Goal: Answer question/provide support: Share knowledge or assist other users

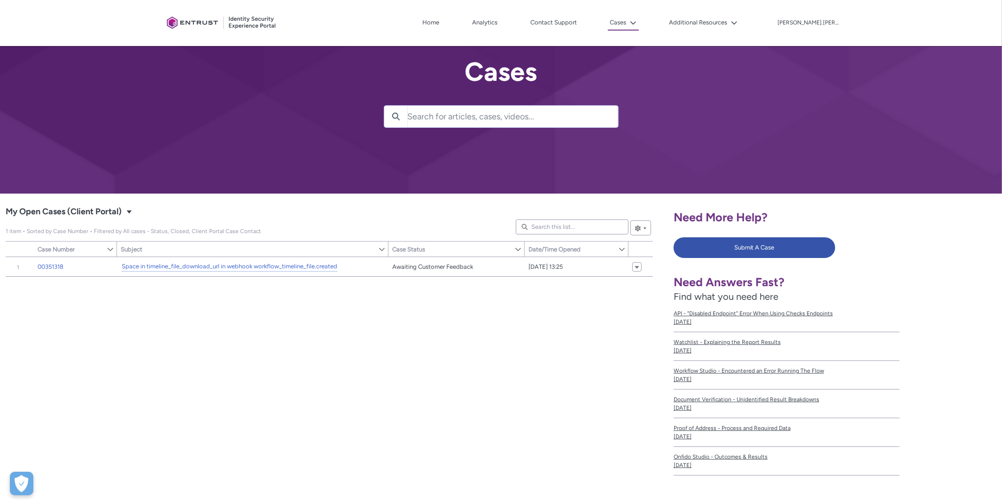
scroll to position [16, 0]
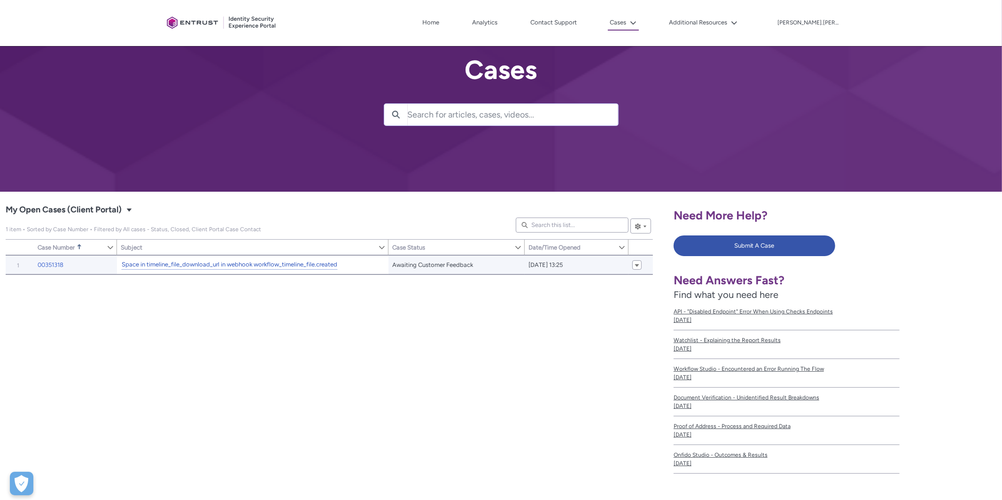
click at [169, 263] on link "Space in timeline_file_download_url in webhook workflow_timeline_file.created" at bounding box center [230, 265] width 216 height 10
type input "173"
type input "590"
type input "286"
type input "217"
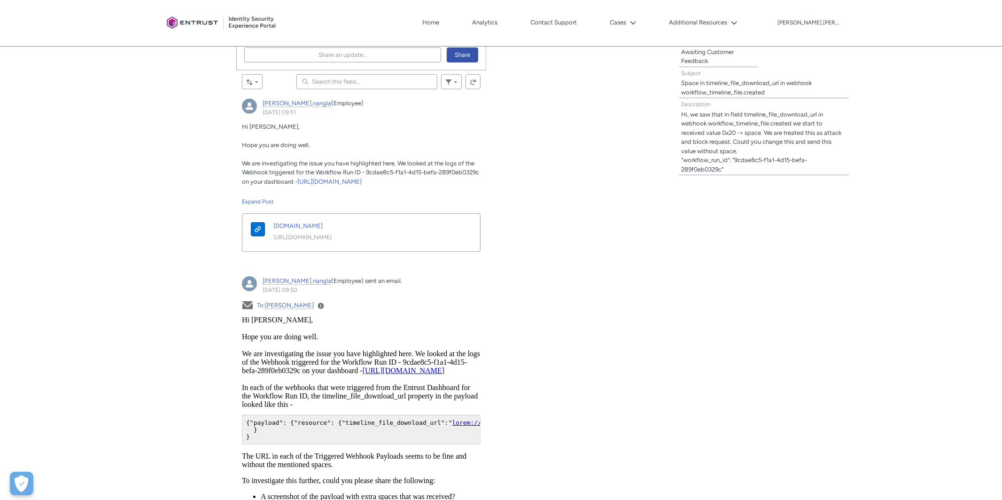
scroll to position [215, 0]
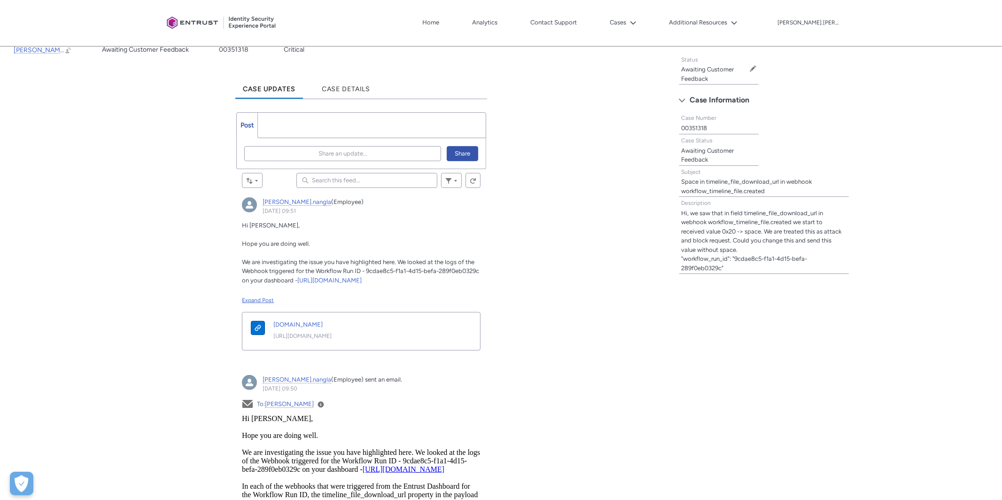
click at [268, 300] on div "Expand Post" at bounding box center [361, 300] width 239 height 8
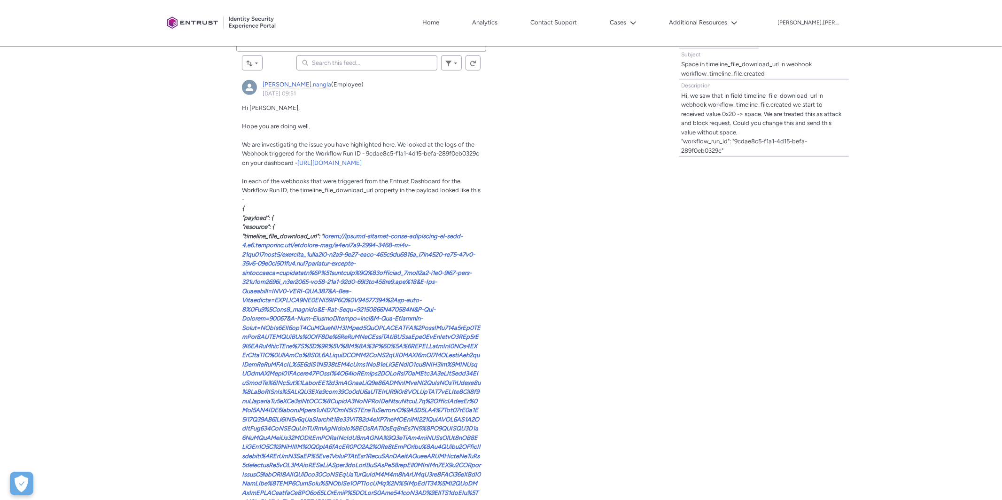
scroll to position [340, 0]
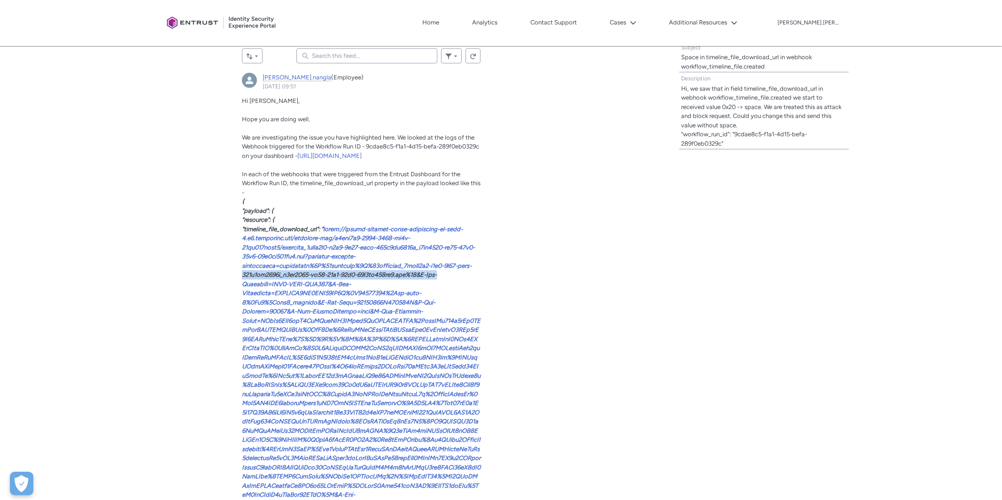
drag, startPoint x: 489, startPoint y: 294, endPoint x: 487, endPoint y: 301, distance: 6.8
click at [473, 307] on p ""timeline_file_download_url": " "" at bounding box center [361, 366] width 239 height 284
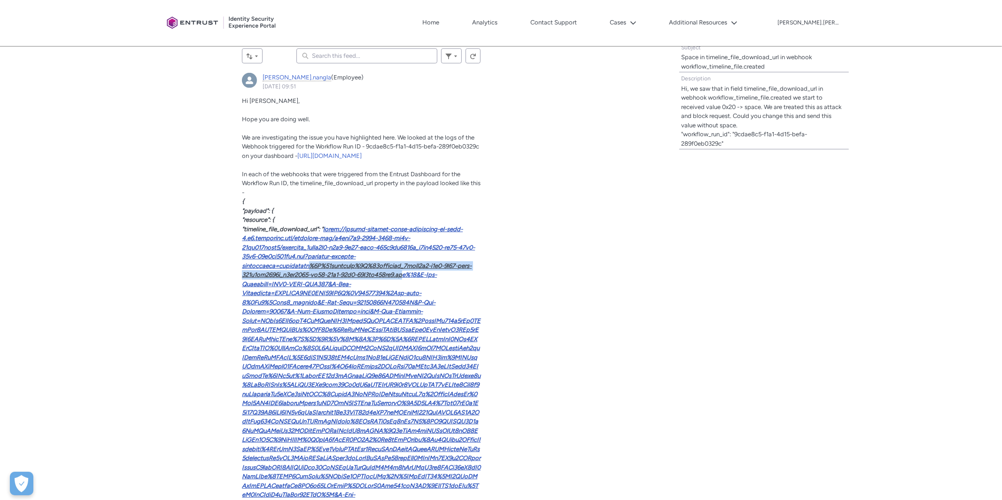
copy link "%3B%20filename%3D%22timeline_9cdae8c5-f1a1-4d15-befa-289f0eb0329c_b2fd4354-ad26…"
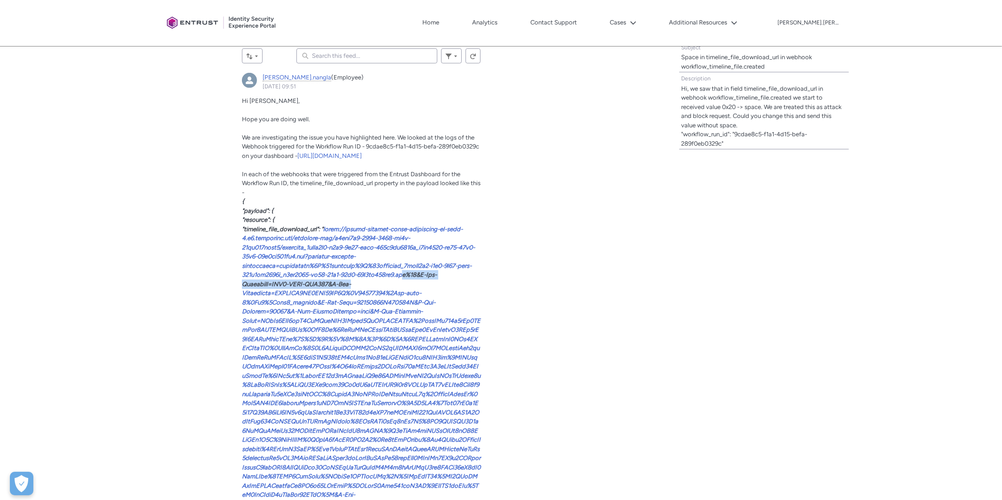
drag, startPoint x: 415, startPoint y: 306, endPoint x: 494, endPoint y: 310, distance: 79.0
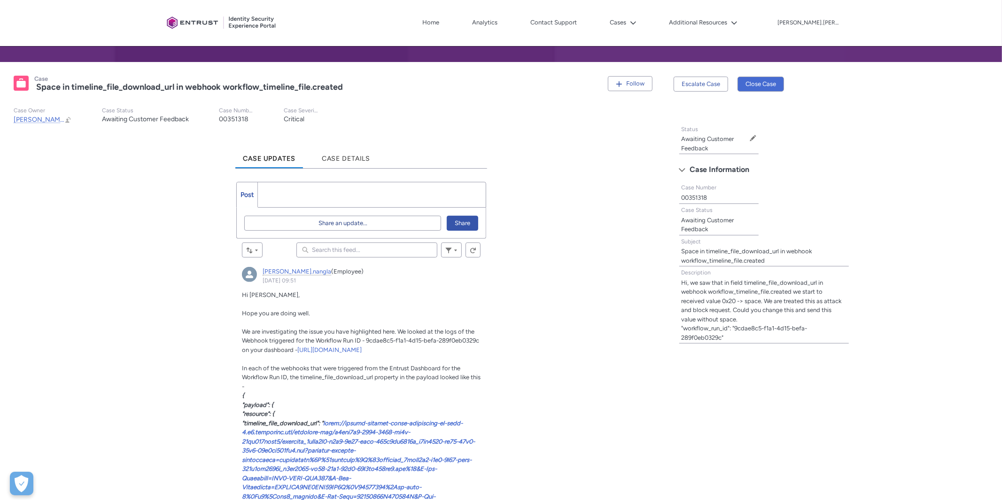
scroll to position [143, 0]
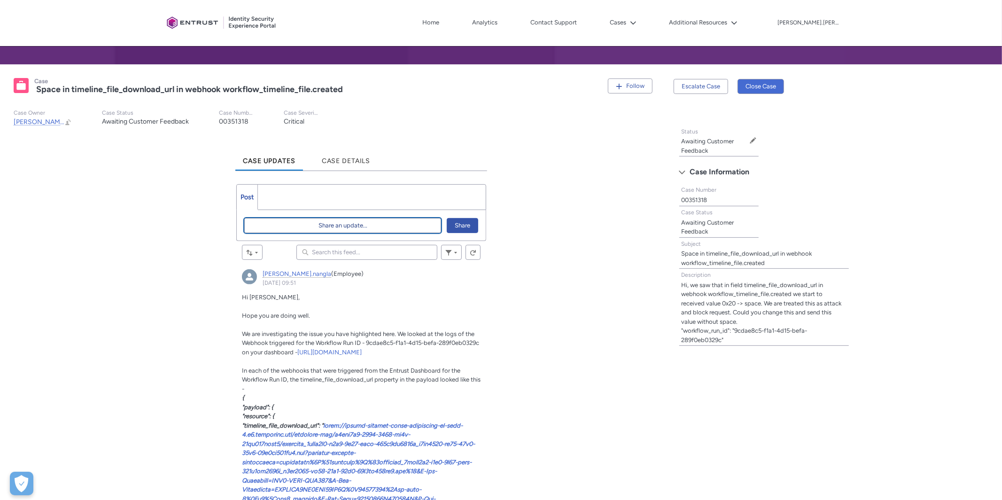
click at [365, 225] on span "Share an update..." at bounding box center [342, 225] width 49 height 14
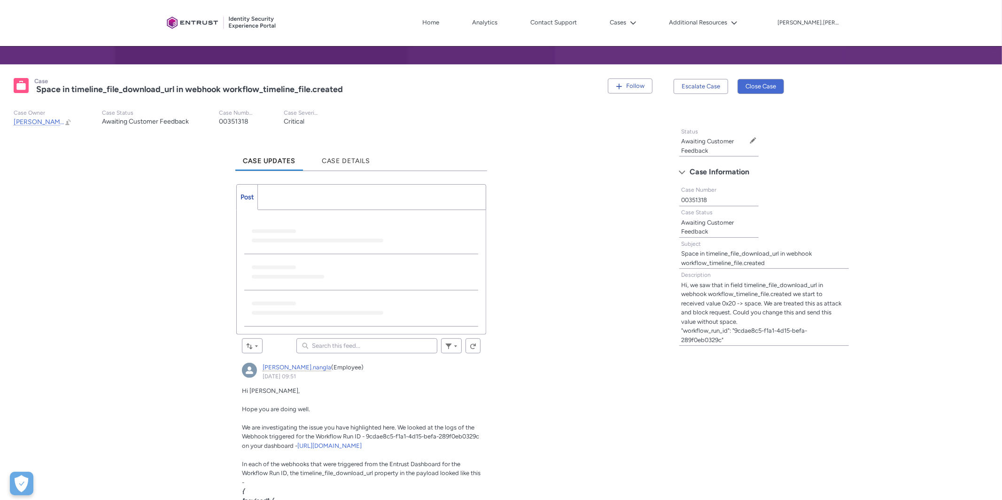
scroll to position [0, 0]
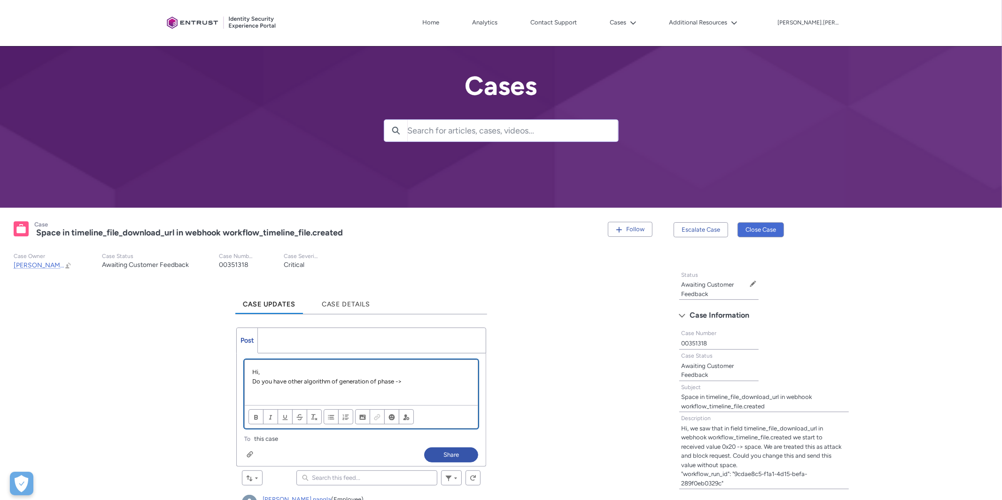
paste div "Chatter Publisher"
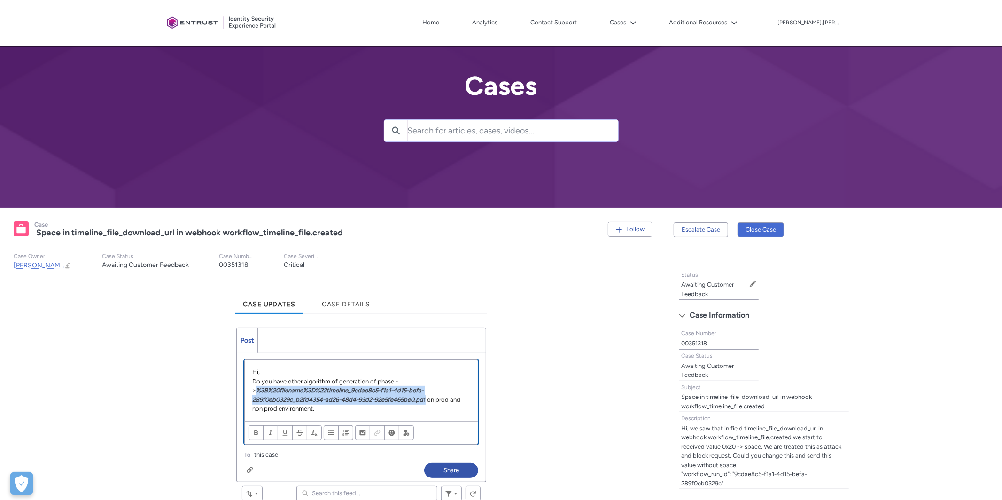
drag, startPoint x: 428, startPoint y: 399, endPoint x: 253, endPoint y: 392, distance: 174.8
click at [253, 392] on p "Do you have other algorithm of generation of phase -> %3B%20filename%3D%22timel…" at bounding box center [361, 395] width 218 height 37
click at [376, 431] on span "Insert content" at bounding box center [377, 432] width 7 height 7
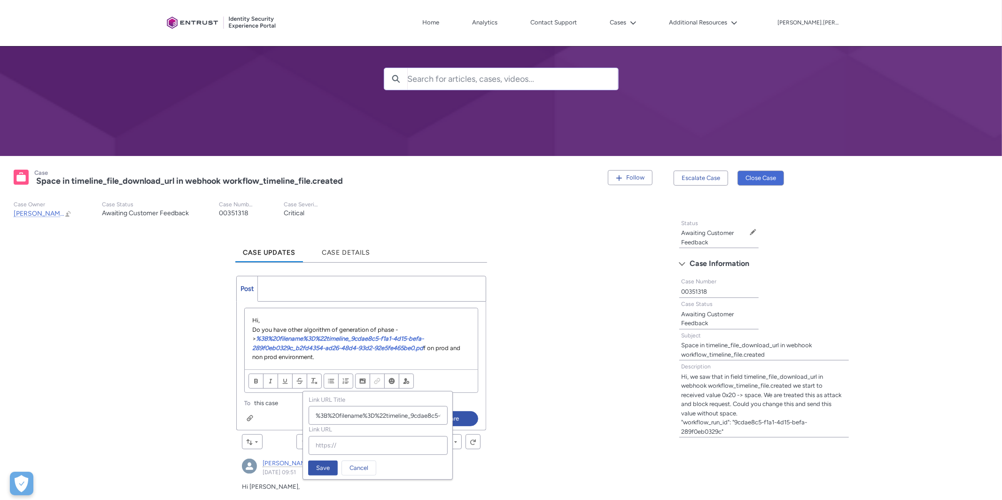
scroll to position [54, 0]
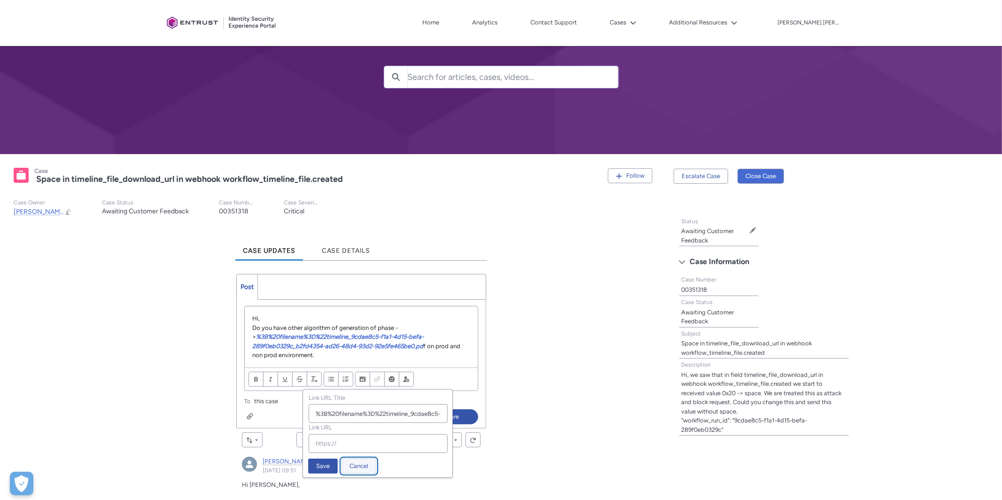
click at [362, 468] on span "Cancel" at bounding box center [358, 466] width 19 height 14
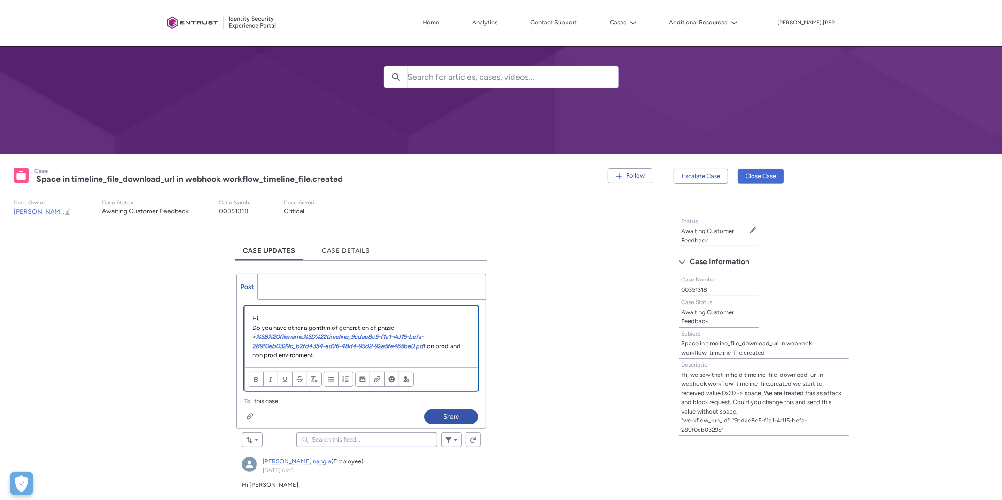
click at [421, 353] on p "Do you have other algorithm of generation of phase -> %3B%20filename%3D%22timel…" at bounding box center [361, 341] width 218 height 37
drag, startPoint x: 428, startPoint y: 345, endPoint x: 253, endPoint y: 337, distance: 174.9
click at [253, 337] on p "Do you have other algorithm of generation of phase -> %3B%20filename%3D%22timel…" at bounding box center [361, 341] width 218 height 37
click at [271, 378] on span "Format text" at bounding box center [270, 379] width 7 height 7
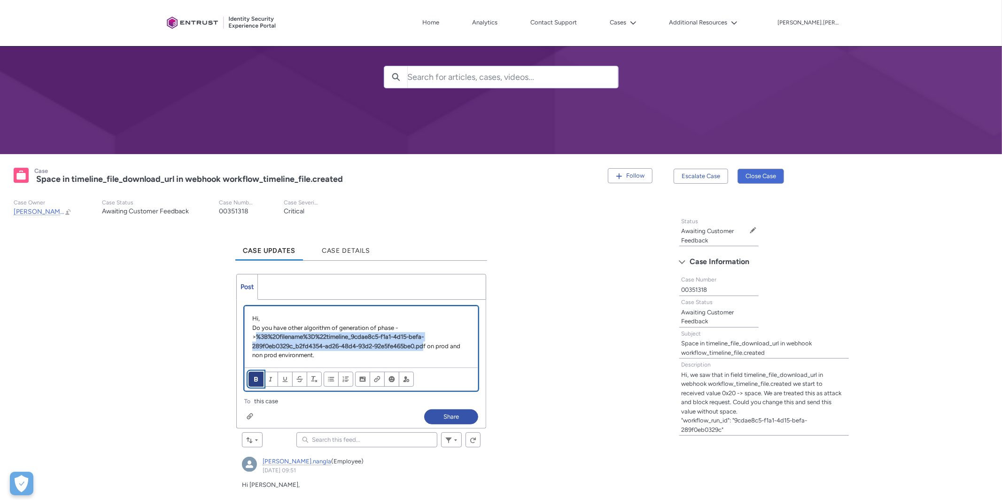
click at [256, 379] on span "Format text" at bounding box center [256, 379] width 7 height 7
click at [269, 379] on span "Format text" at bounding box center [270, 379] width 7 height 7
click at [440, 348] on p "Do you have other algorithm of generation of phase -> %3B%20filename%3D%22timel…" at bounding box center [361, 341] width 218 height 37
drag, startPoint x: 428, startPoint y: 346, endPoint x: 254, endPoint y: 339, distance: 174.4
click at [254, 339] on p "Do you have other algorithm of generation of phase -> %3B%20filename%3D%22timel…" at bounding box center [361, 341] width 218 height 37
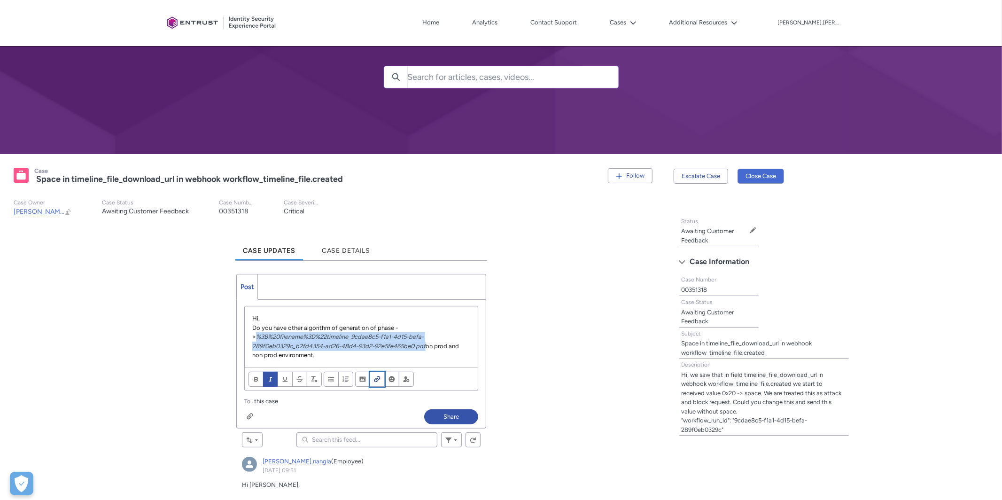
click at [378, 380] on span "Insert content" at bounding box center [377, 379] width 7 height 7
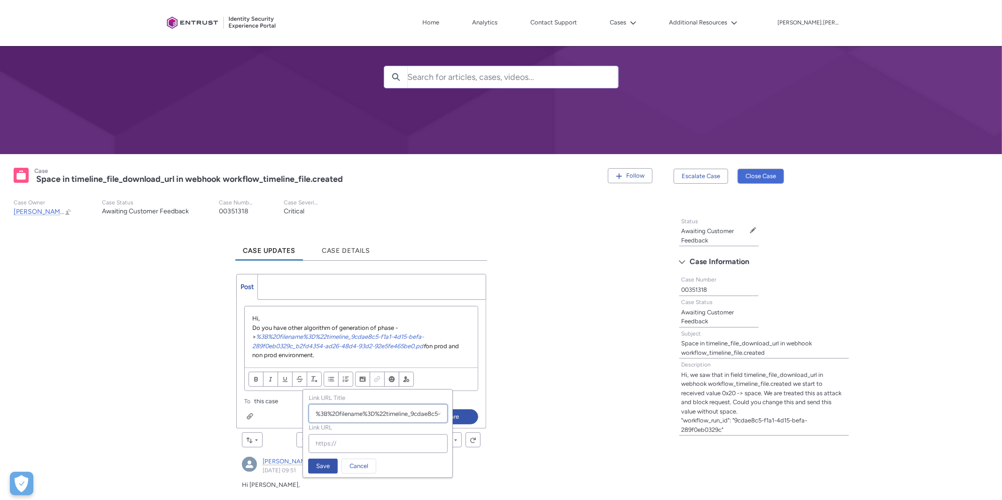
click at [370, 410] on input "%3B%20filename%3D%22timeline_9cdae8c5-f1a1-4d15-befa-289f0eb0329c_b2fd4354-ad26…" at bounding box center [378, 413] width 139 height 19
paste input "%3B%20filename%3D%22timeline_9cdae8c5-f1a1-4d15-befa-289f0eb0329c_b2fd4354-ad26…"
type input "%3B%20filename%3D%22timeline_9cdae8c5-f1a1-4d15-befa-289f0eb0329c_b2fd4354-ad26…"
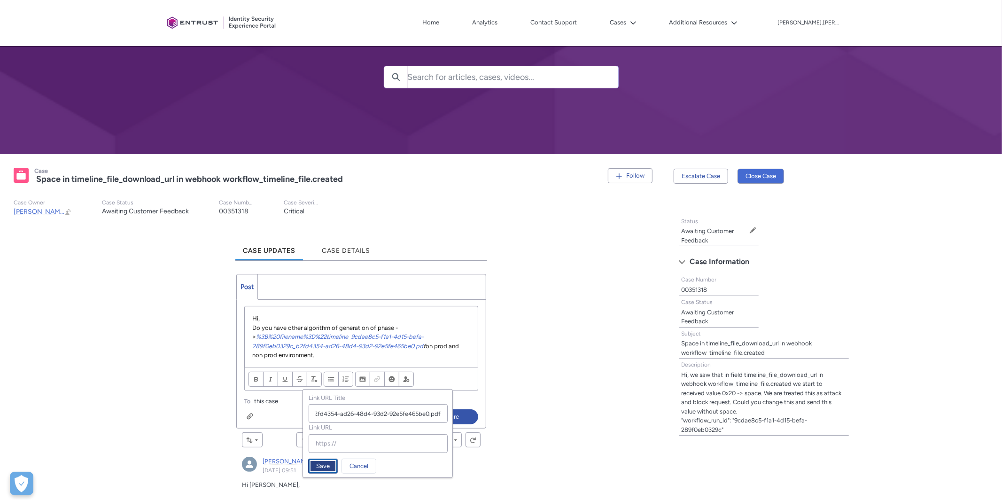
scroll to position [0, 0]
click at [320, 464] on span "Save" at bounding box center [323, 466] width 14 height 14
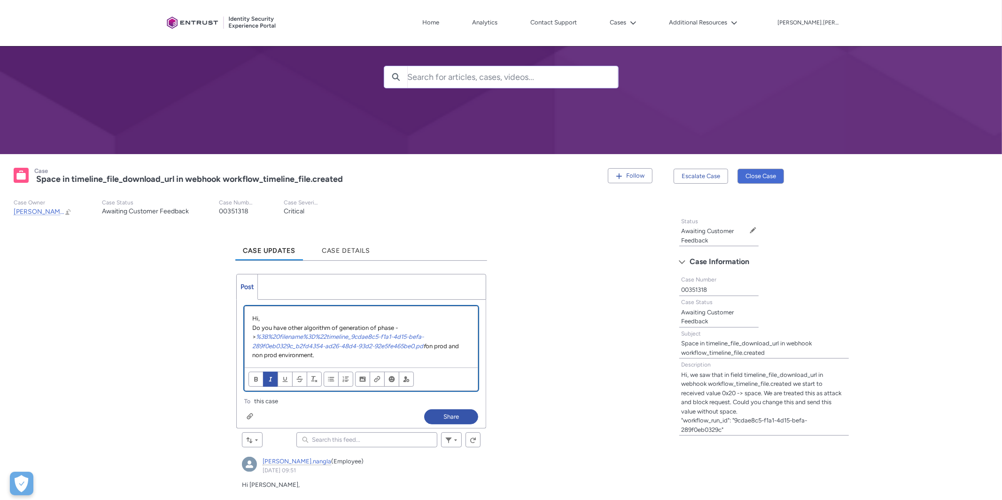
click at [429, 357] on p "Do you have other algorithm of generation of phase -> %3B%20filename%3D%22timel…" at bounding box center [361, 341] width 218 height 37
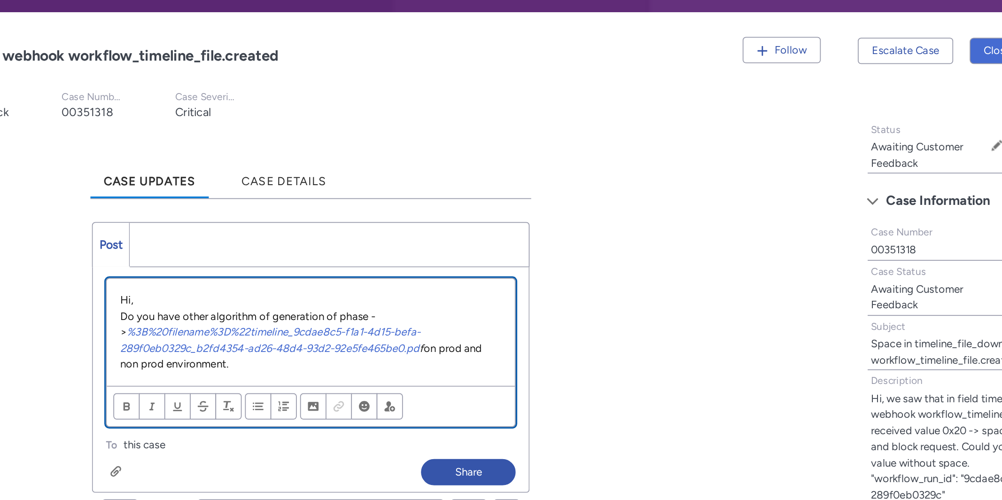
scroll to position [54, 0]
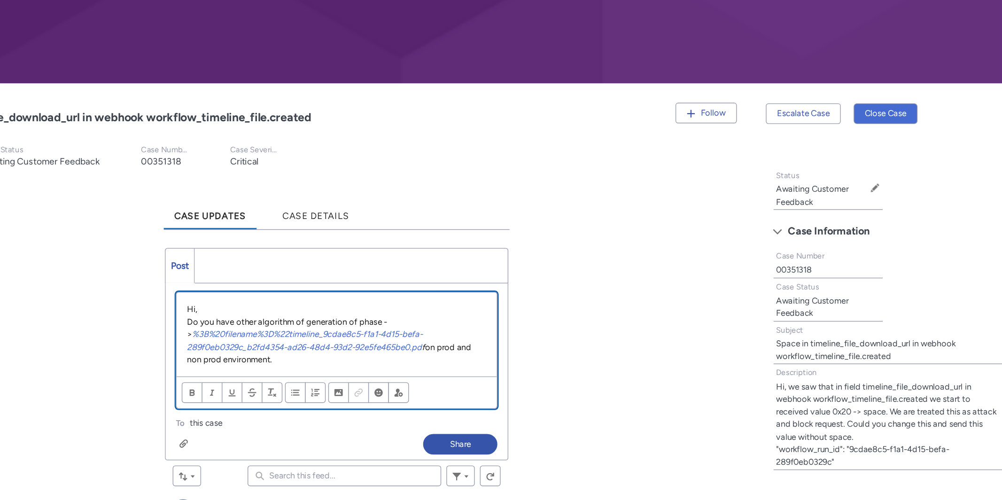
click at [427, 344] on p "Do you have other algorithm of generation of phase -> %3B%20filename%3D%22timel…" at bounding box center [361, 341] width 218 height 37
click at [345, 354] on p "Do you have other algorithm of generation of phase -> %3B%20filename%3D%22timel…" at bounding box center [361, 341] width 218 height 37
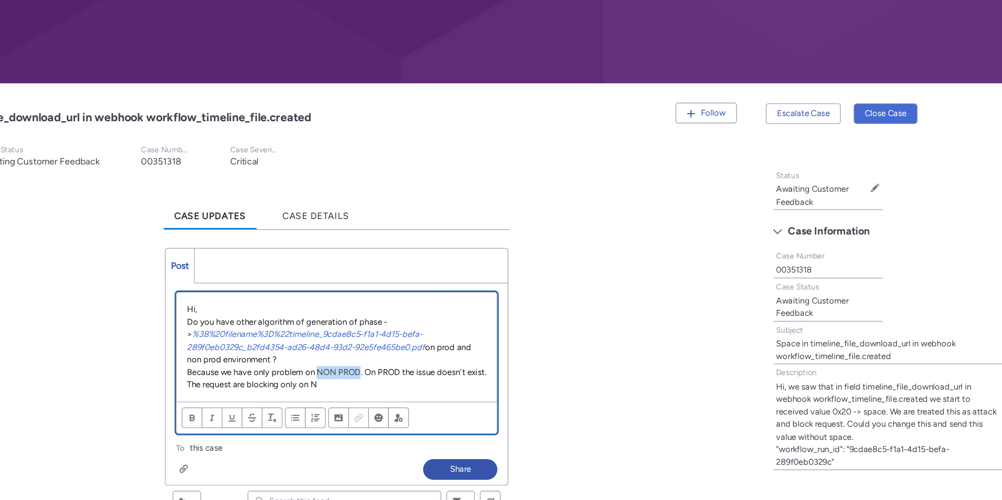
drag, startPoint x: 379, startPoint y: 360, endPoint x: 348, endPoint y: 360, distance: 30.1
click at [348, 360] on p "Because we have only problem on NON PROD. On PROD the issue doesn't exist. The …" at bounding box center [361, 369] width 218 height 18
copy p "NON PROD"
drag, startPoint x: 359, startPoint y: 373, endPoint x: 367, endPoint y: 373, distance: 7.5
click at [367, 373] on p "Because we have only problem on NON PROD. On PROD the issue doesn't exist. The …" at bounding box center [361, 369] width 218 height 18
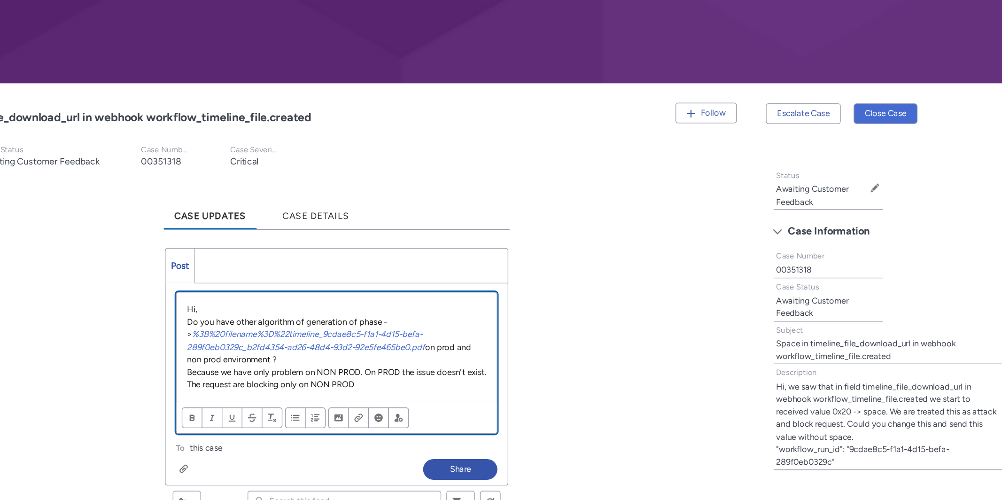
scroll to position [0, 0]
click at [464, 432] on button "Share" at bounding box center [451, 434] width 54 height 15
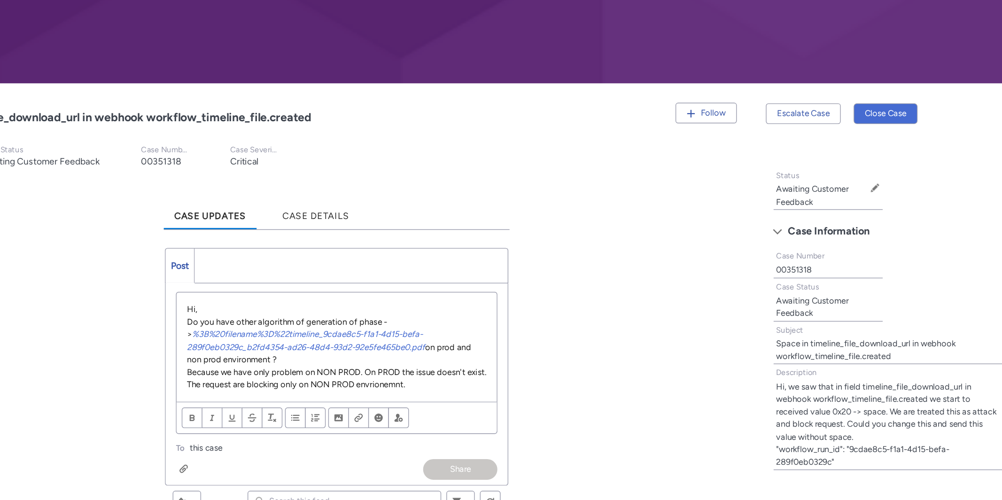
scroll to position [54, 0]
